Goal: Task Accomplishment & Management: Use online tool/utility

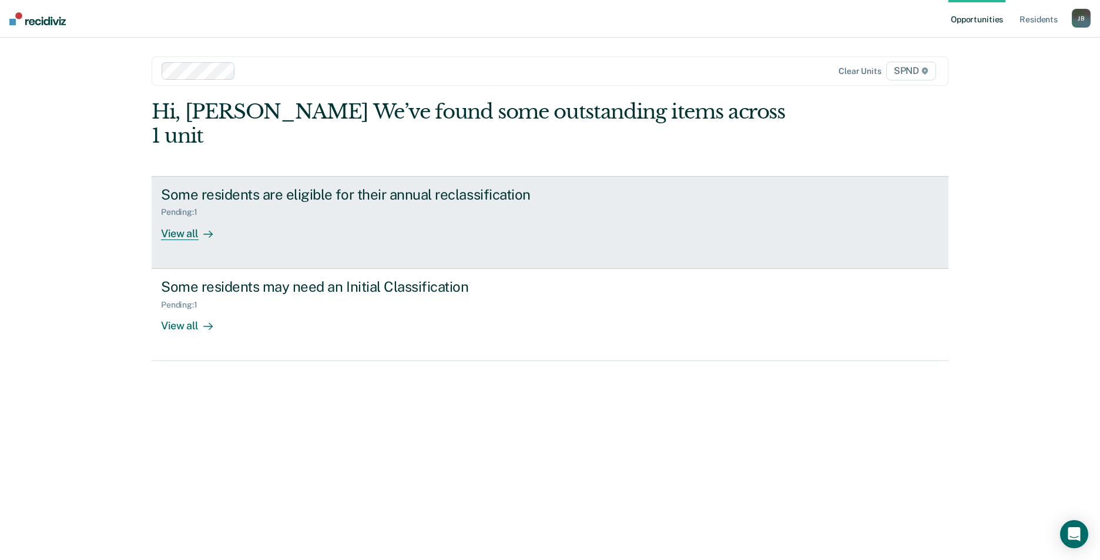
click at [192, 217] on div "View all" at bounding box center [194, 228] width 66 height 23
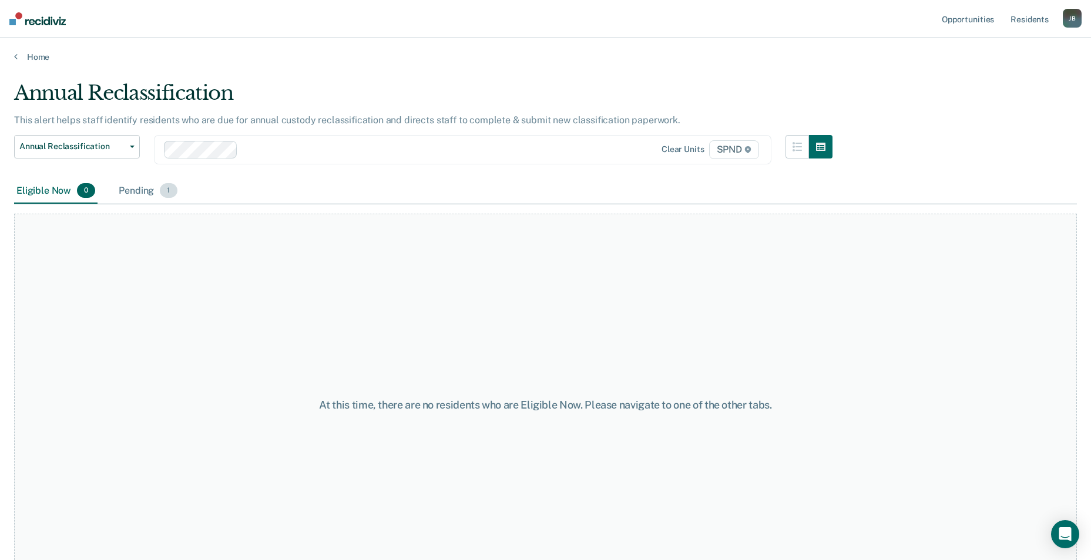
click at [167, 192] on span "1" at bounding box center [168, 190] width 17 height 15
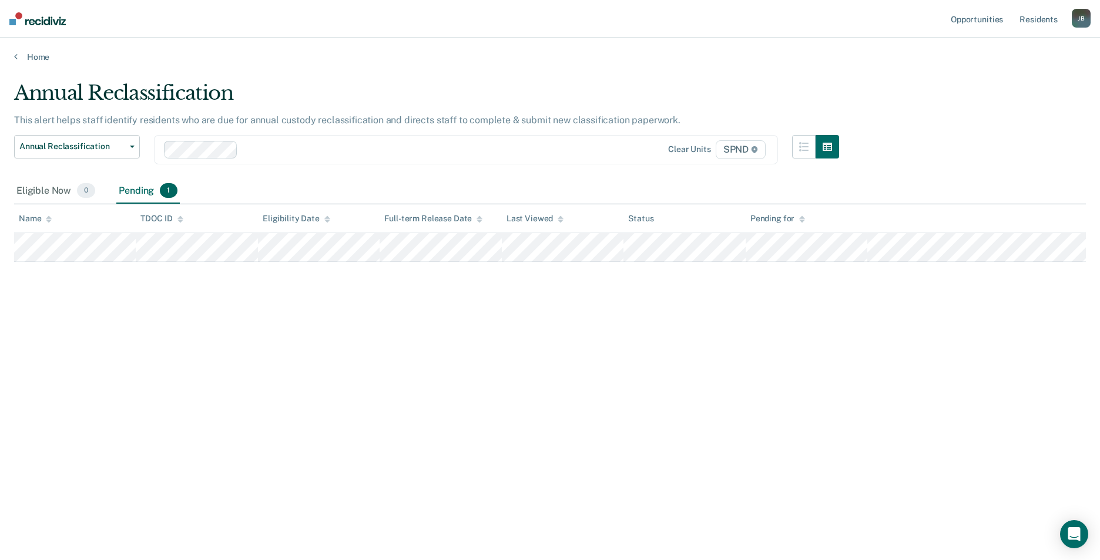
click at [287, 145] on div at bounding box center [414, 150] width 343 height 14
click at [132, 146] on icon "button" at bounding box center [132, 147] width 5 height 2
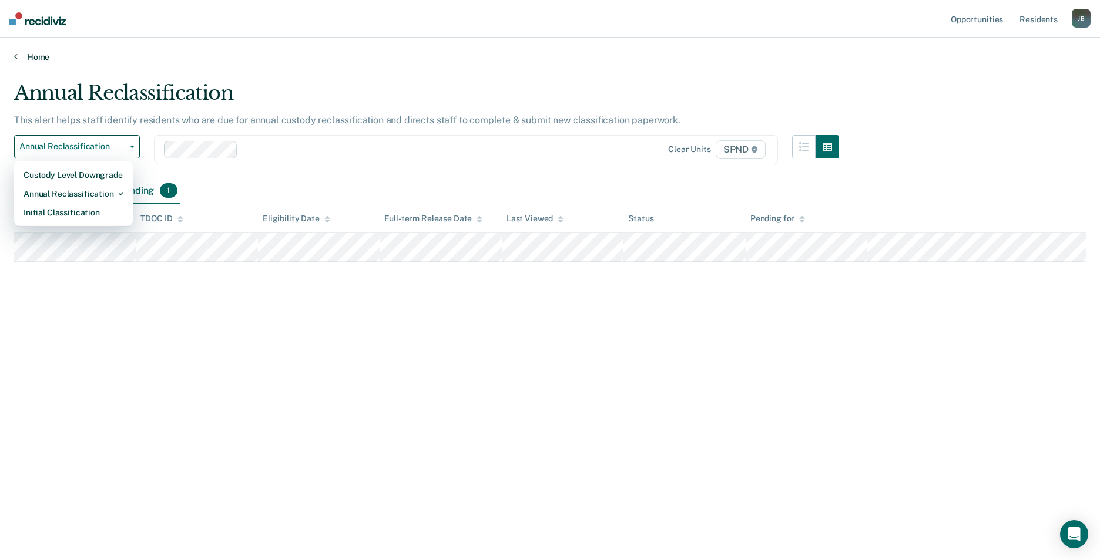
click at [22, 56] on link "Home" at bounding box center [550, 57] width 1072 height 11
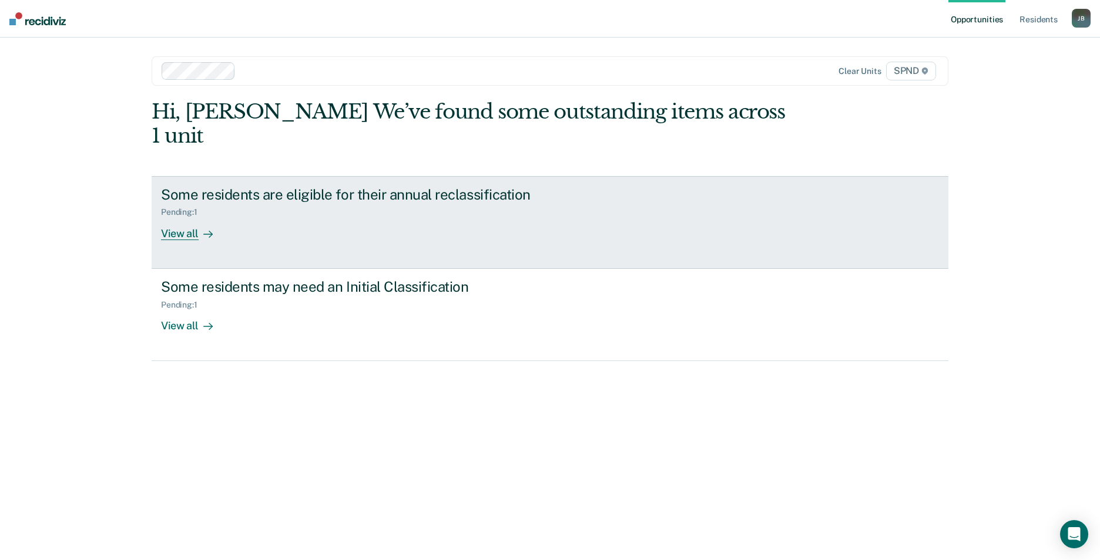
click at [186, 217] on div "View all" at bounding box center [194, 228] width 66 height 23
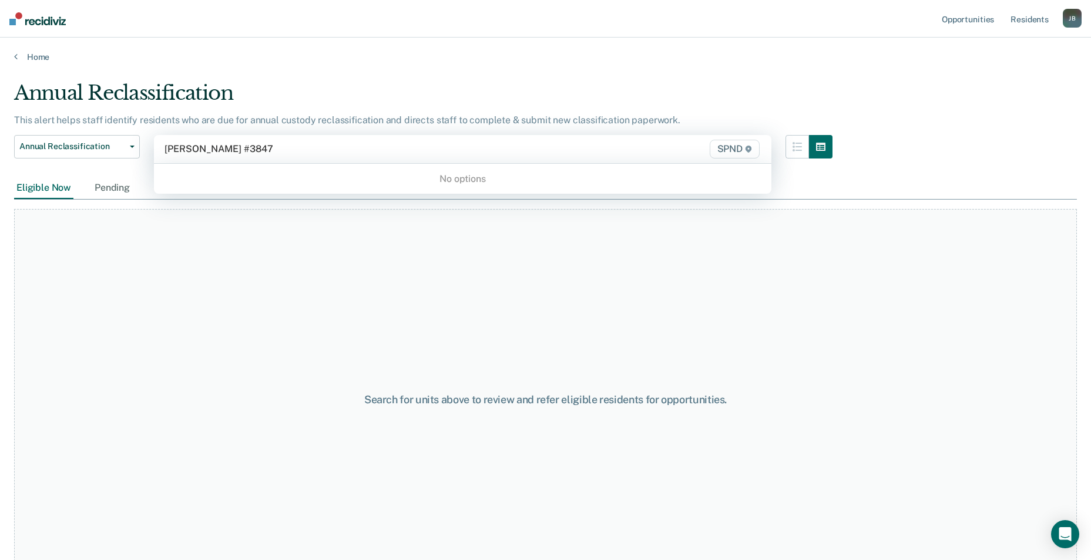
type input "[PERSON_NAME] #384779"
click at [752, 147] on icon at bounding box center [748, 149] width 7 height 7
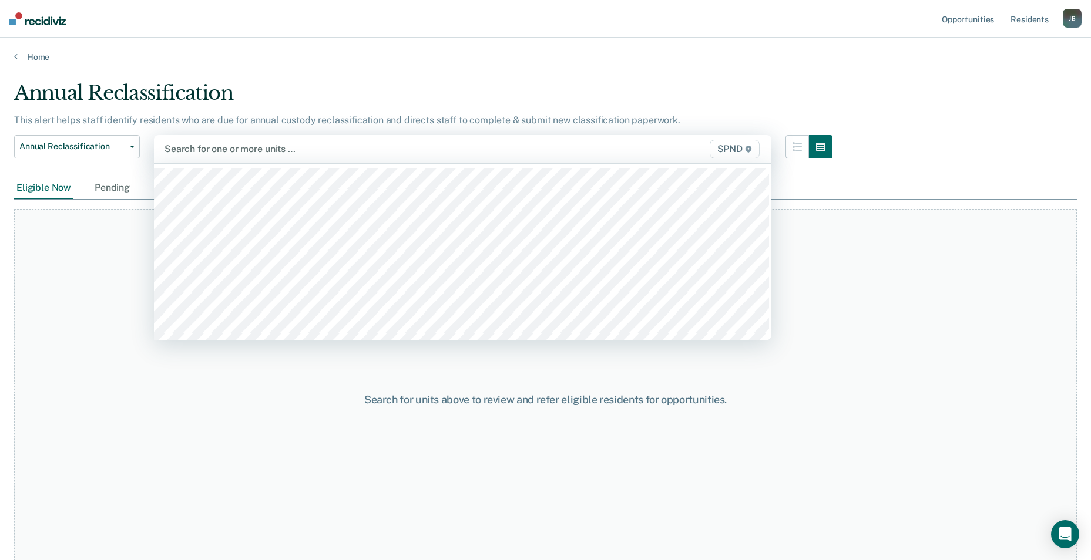
click at [751, 149] on icon at bounding box center [749, 149] width 6 height 7
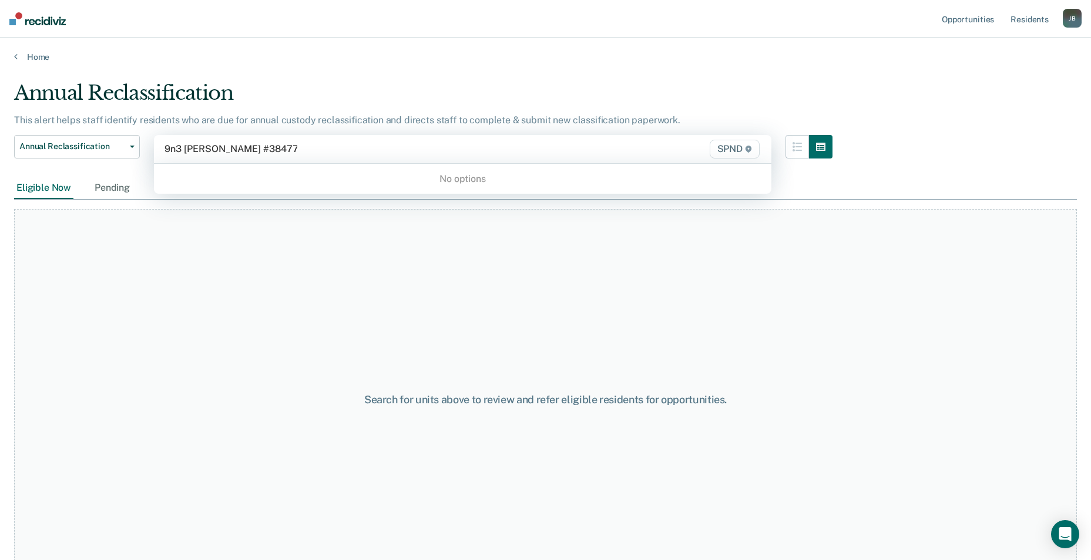
type input "9n3 [PERSON_NAME] #384779"
click at [358, 152] on div at bounding box center [372, 149] width 417 height 14
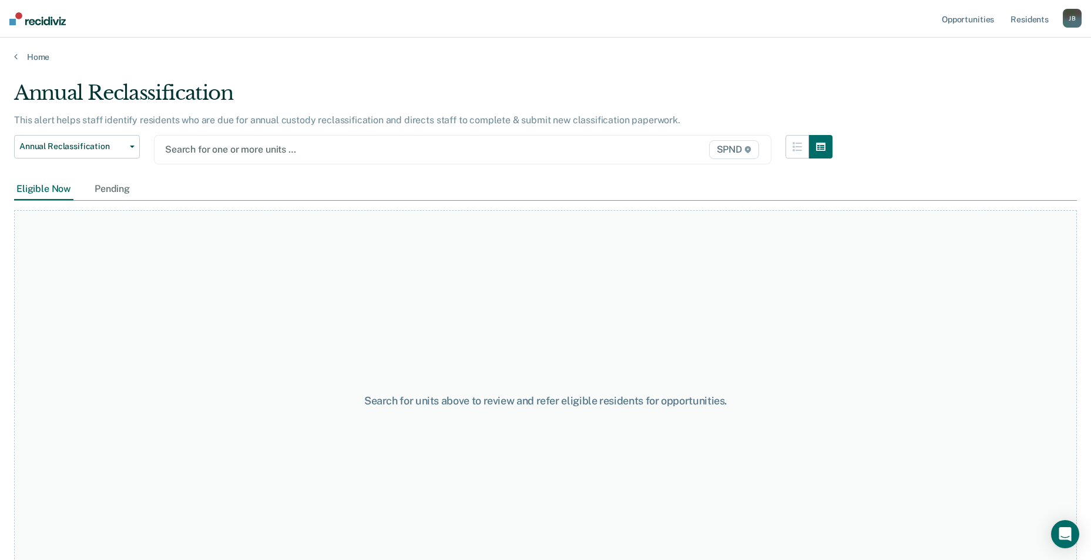
click at [304, 146] on div at bounding box center [373, 150] width 416 height 14
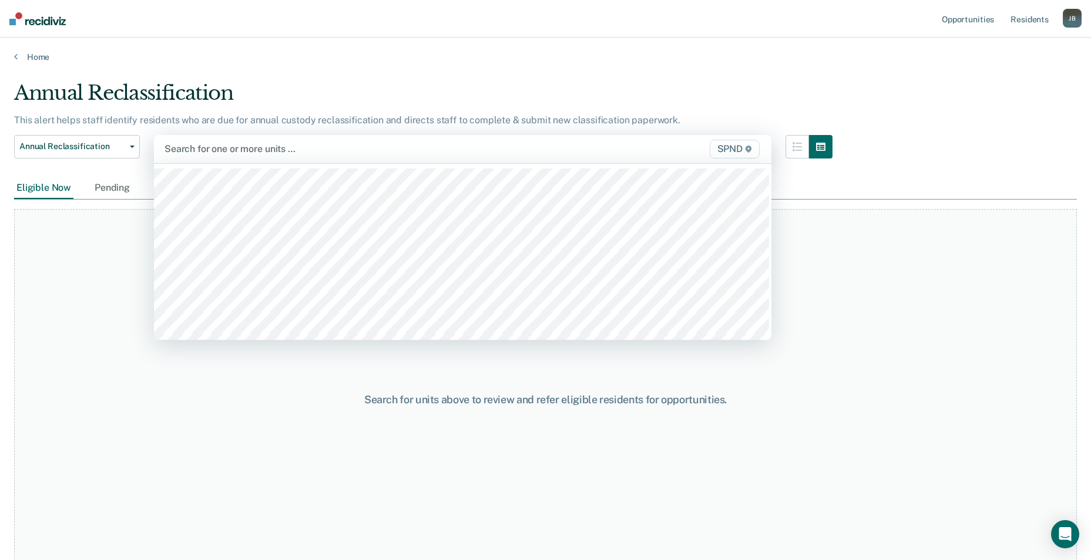
click at [311, 146] on div at bounding box center [372, 149] width 417 height 14
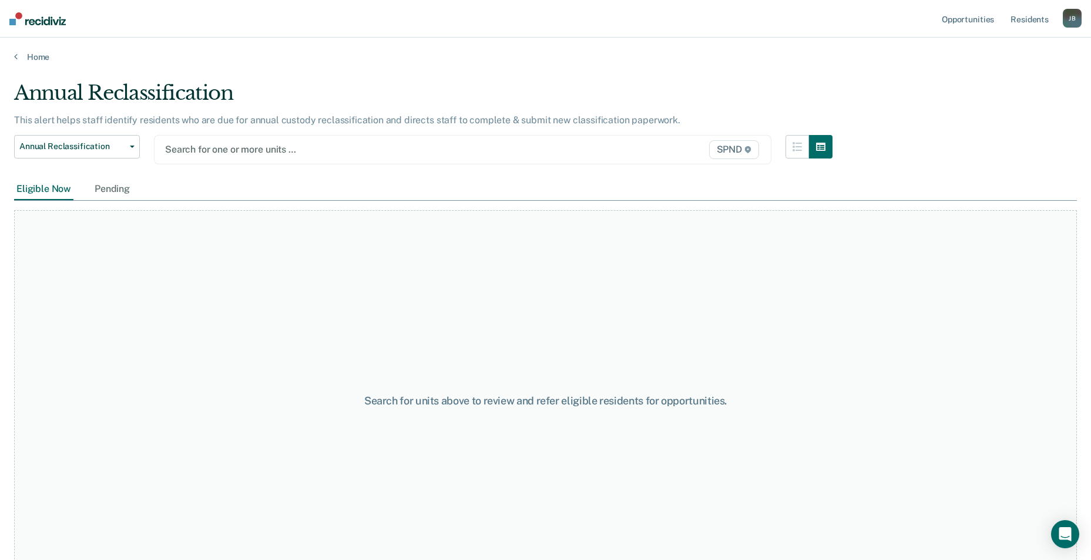
click at [313, 145] on div at bounding box center [373, 150] width 416 height 14
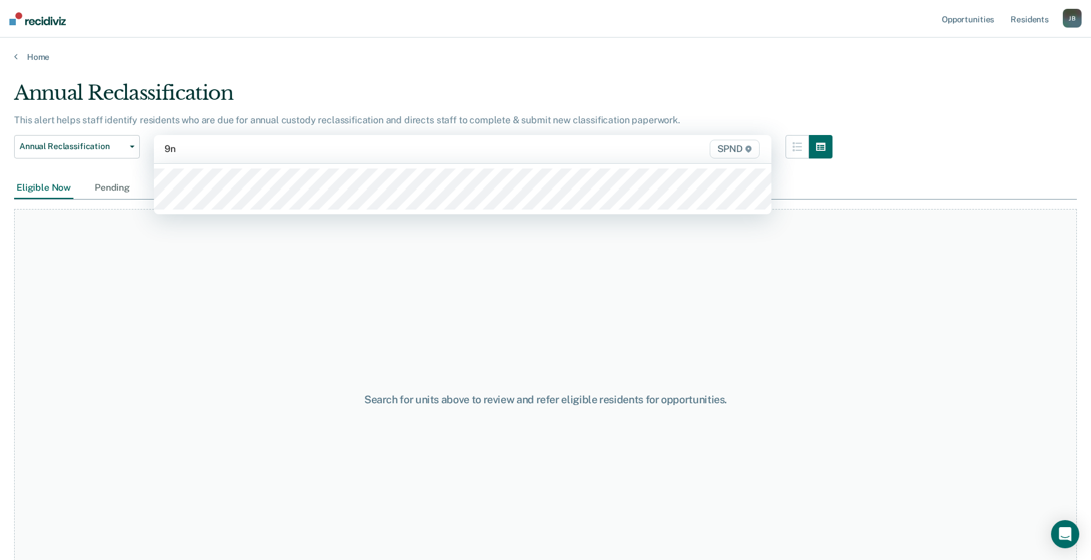
type input "9n3"
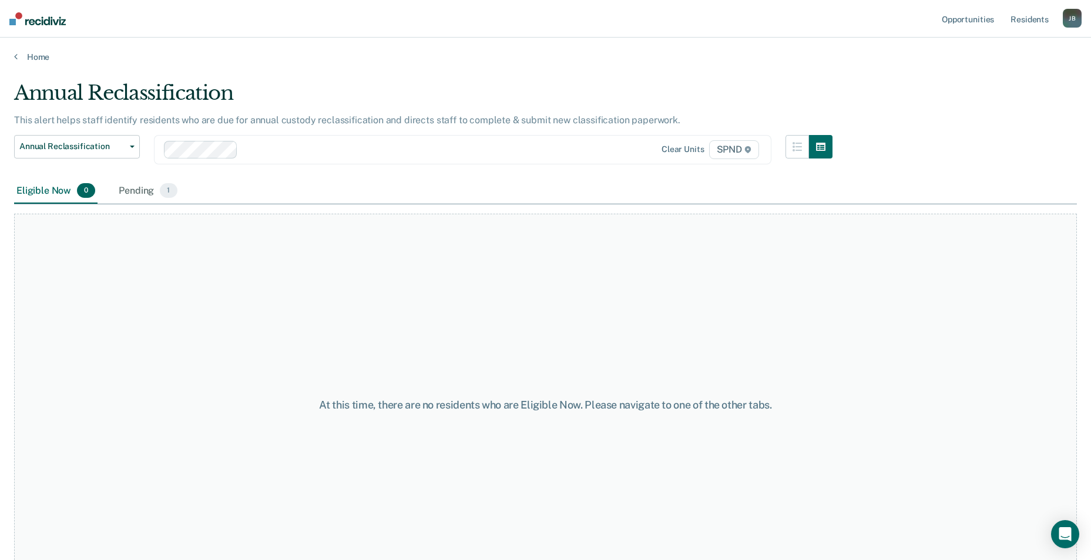
click at [216, 182] on div "Eligible Now 0 Pending 1" at bounding box center [545, 192] width 1063 height 26
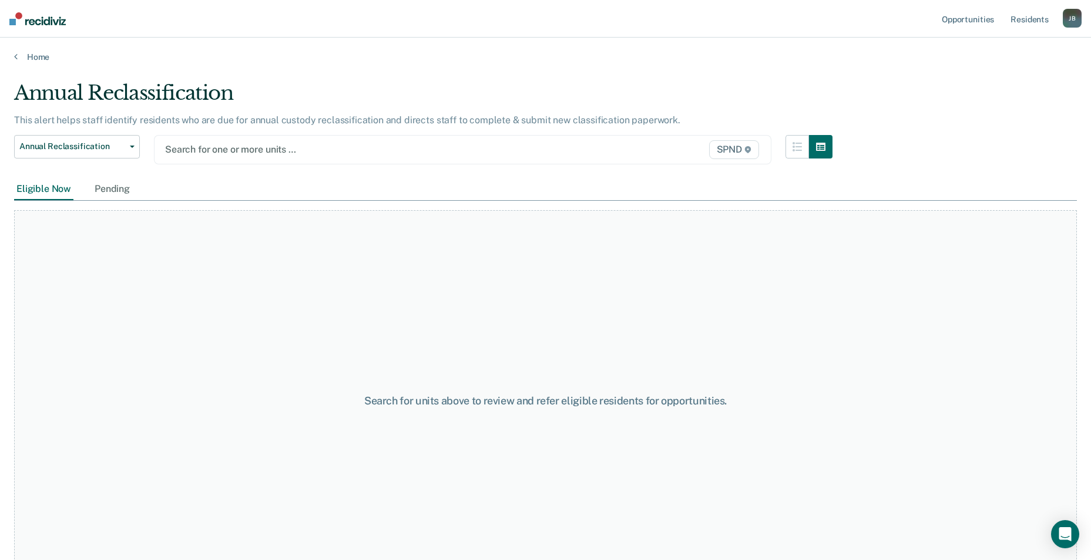
click at [209, 182] on div "Eligible Now Pending" at bounding box center [545, 190] width 1063 height 22
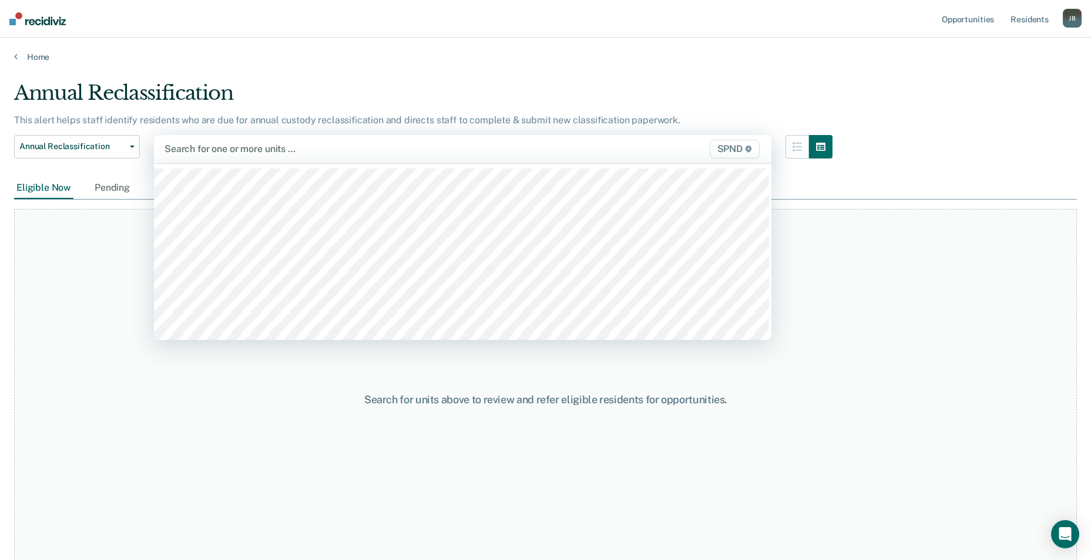
click at [225, 146] on div at bounding box center [372, 149] width 417 height 14
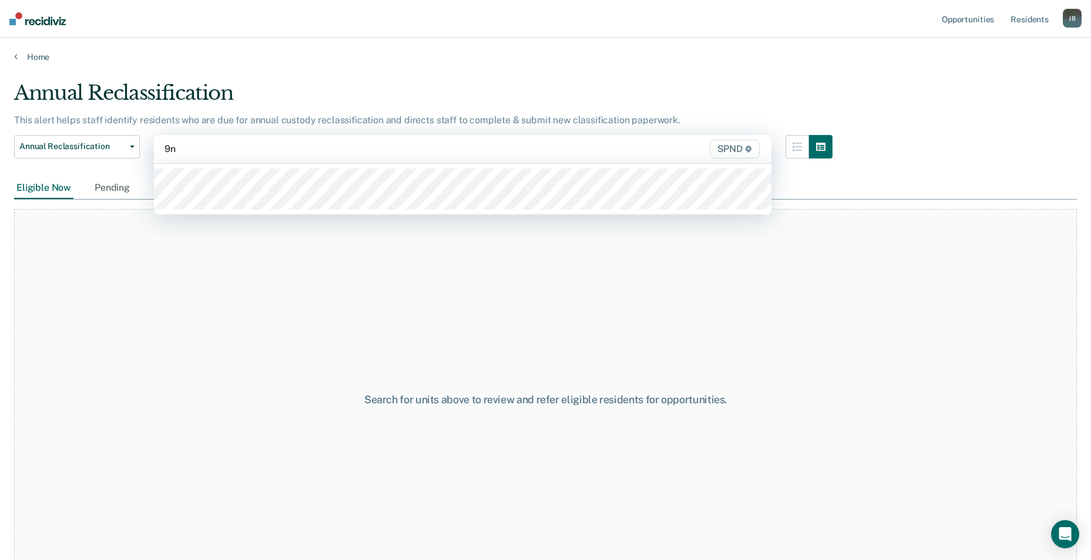
type input "9n3"
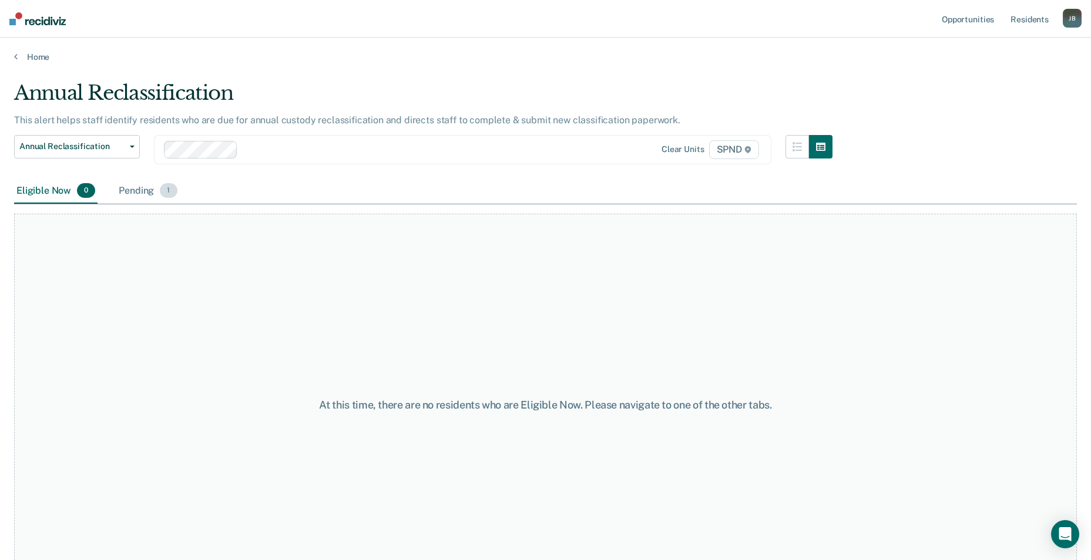
click at [173, 194] on span "1" at bounding box center [168, 190] width 17 height 15
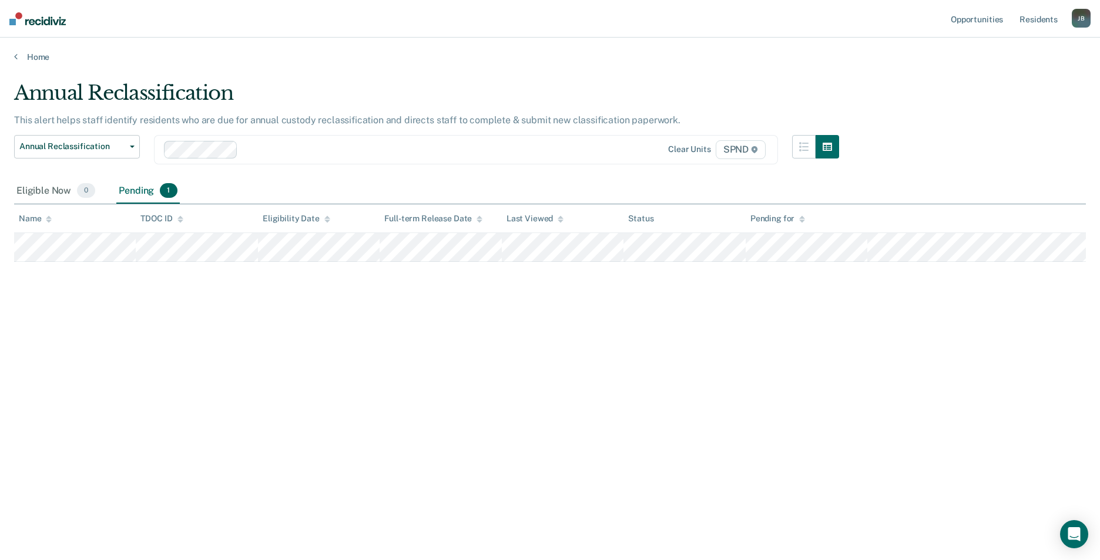
click at [380, 62] on main "Annual Reclassification This alert helps staff identify residents who are due f…" at bounding box center [550, 309] width 1100 height 495
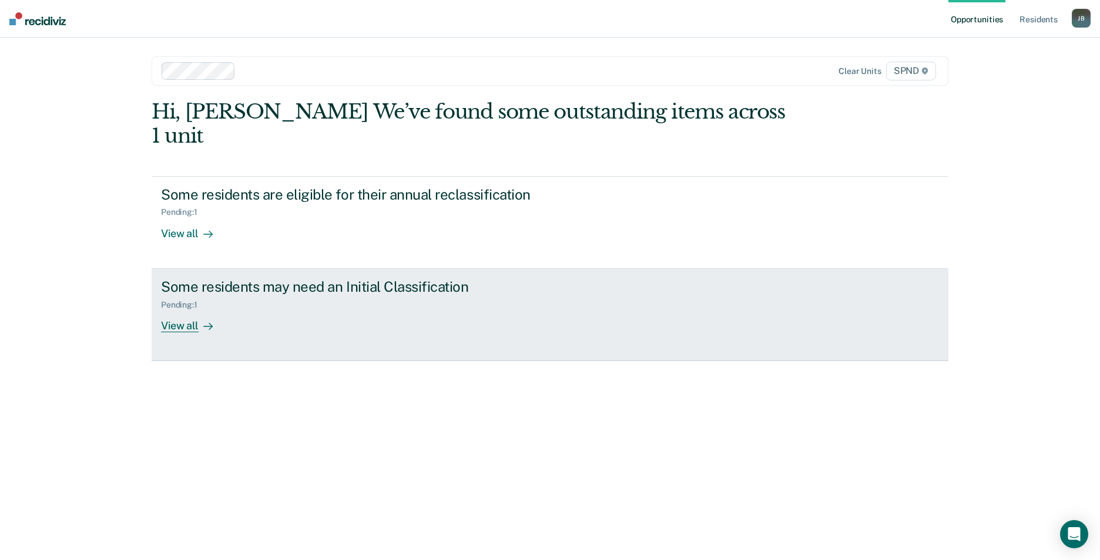
click at [192, 310] on div "View all" at bounding box center [194, 321] width 66 height 23
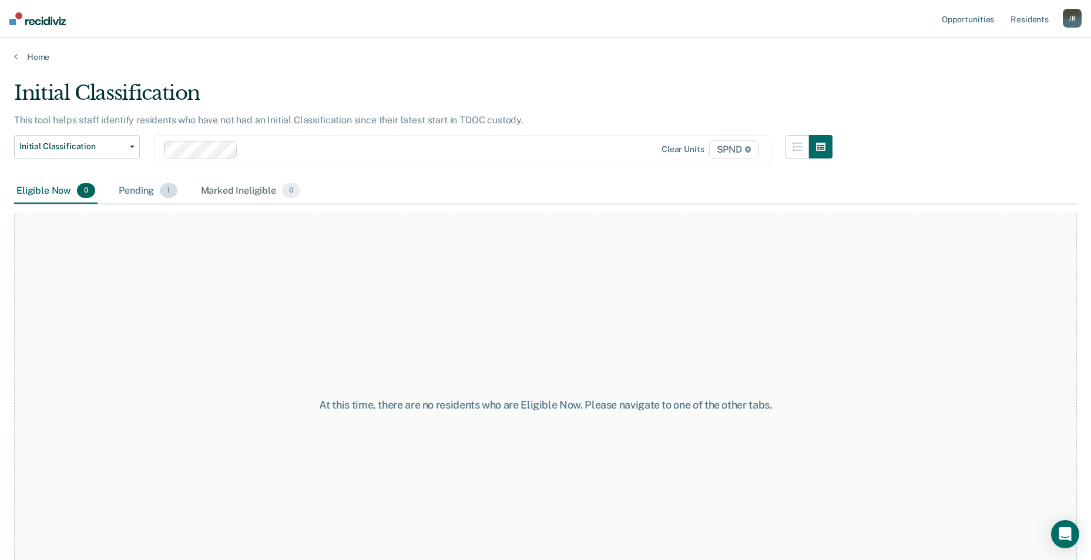
click at [166, 193] on span "1" at bounding box center [168, 190] width 17 height 15
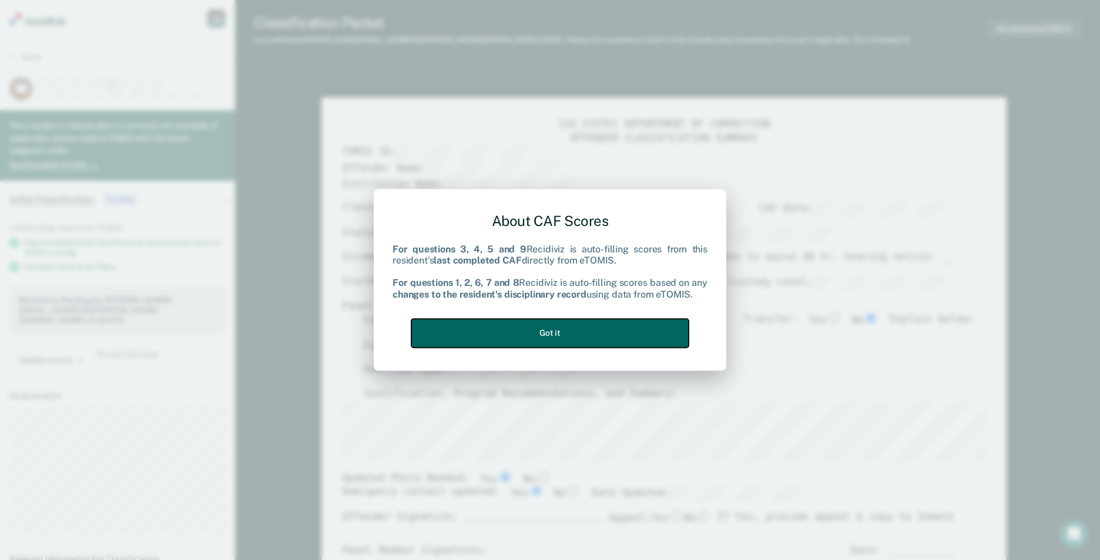
click at [567, 331] on button "Got it" at bounding box center [549, 333] width 277 height 29
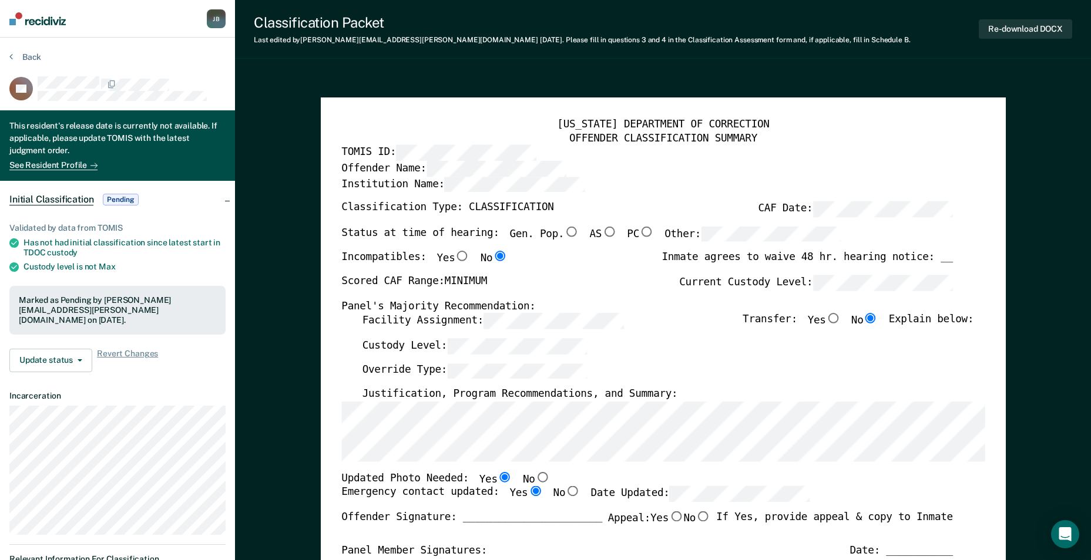
type textarea "x"
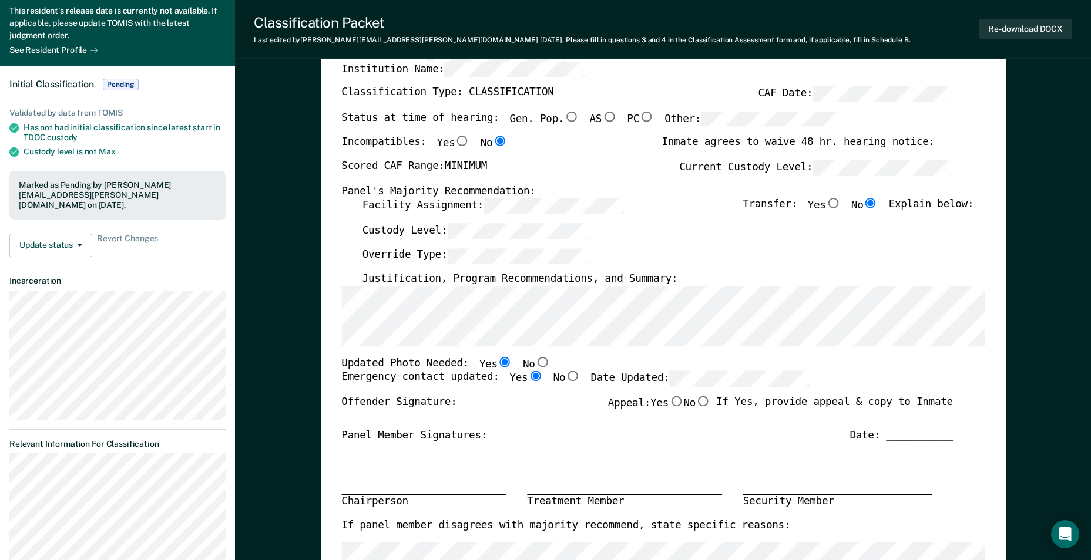
scroll to position [117, 0]
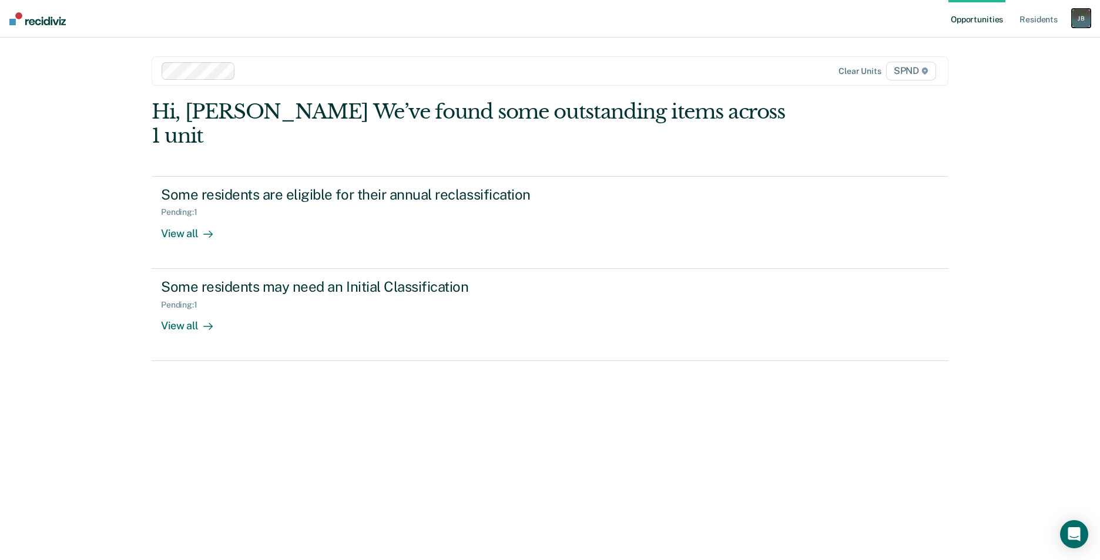
click at [1083, 15] on div "J B" at bounding box center [1081, 18] width 19 height 19
click at [1000, 75] on link "Log Out" at bounding box center [1033, 77] width 95 height 10
